Goal: Transaction & Acquisition: Book appointment/travel/reservation

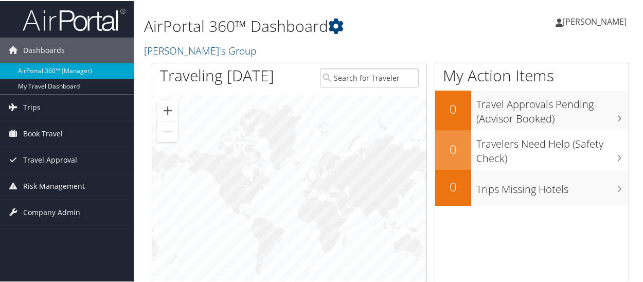
click at [594, 22] on span "[PERSON_NAME]" at bounding box center [595, 20] width 64 height 11
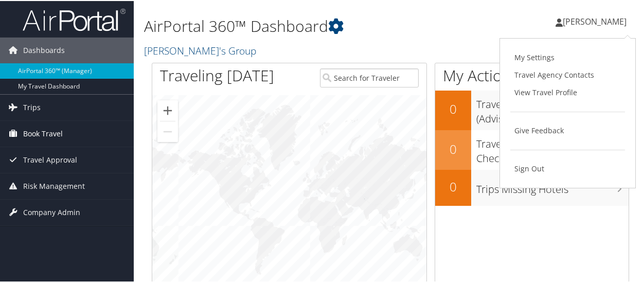
click at [41, 136] on span "Book Travel" at bounding box center [43, 133] width 40 height 26
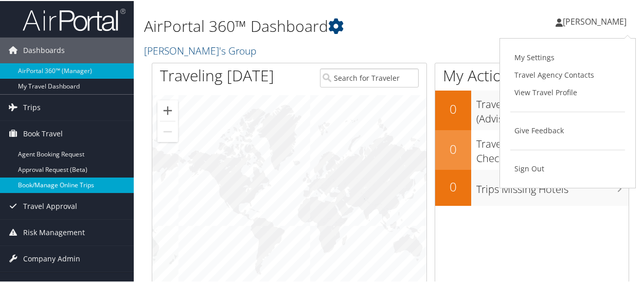
click at [50, 183] on link "Book/Manage Online Trips" at bounding box center [67, 183] width 134 height 15
